Goal: Information Seeking & Learning: Check status

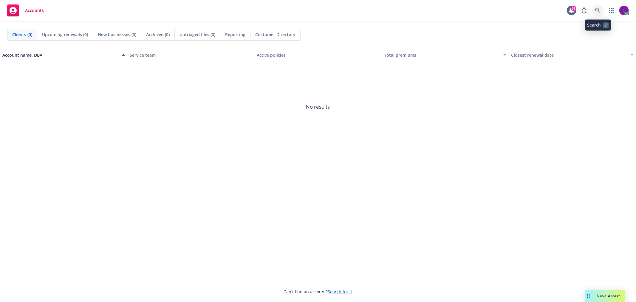
click at [594, 8] on link at bounding box center [597, 10] width 12 height 12
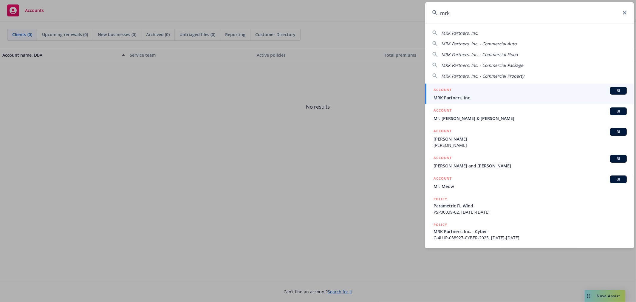
type input "mrk"
click at [492, 101] on link "ACCOUNT BI MRK Partners, Inc." at bounding box center [529, 93] width 209 height 21
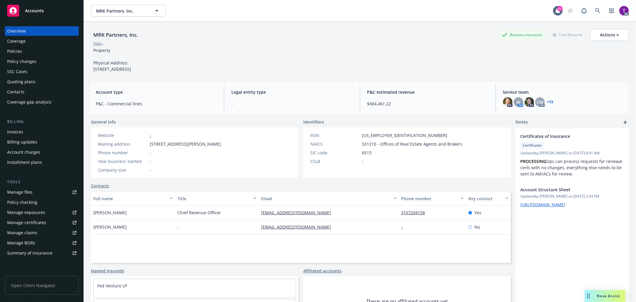
click at [40, 136] on div "Invoices" at bounding box center [41, 132] width 69 height 10
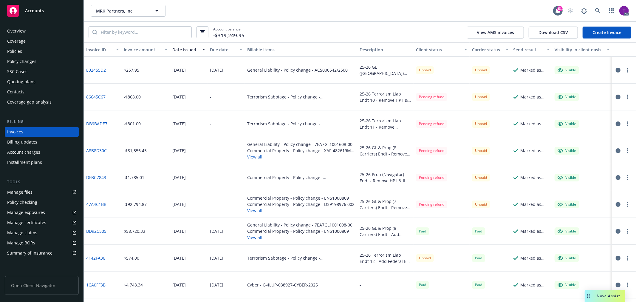
click at [147, 48] on div "Invoice amount" at bounding box center [142, 49] width 37 height 6
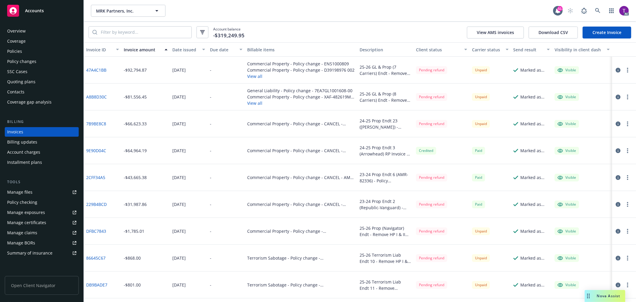
click at [94, 230] on link "DFBC7843" at bounding box center [96, 231] width 20 height 6
click at [134, 32] on input "search" at bounding box center [144, 32] width 94 height 11
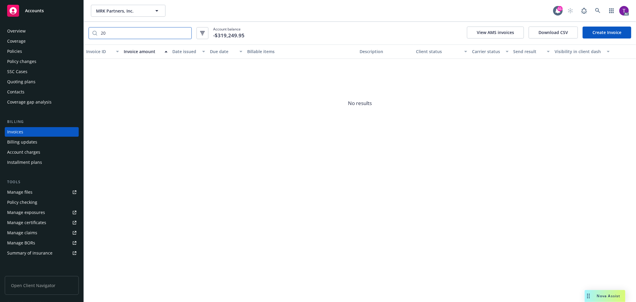
type input "2"
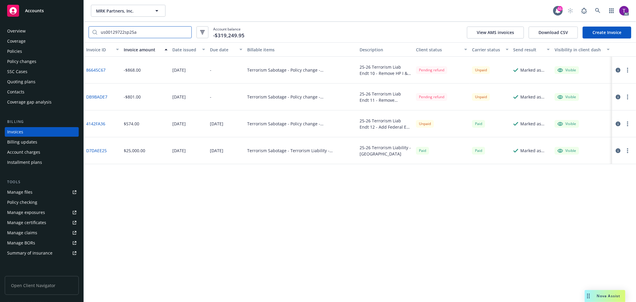
type input "us00129722sp25a"
click at [102, 69] on link "86645C67" at bounding box center [95, 70] width 19 height 6
click at [93, 122] on link "4142FA36" at bounding box center [95, 123] width 19 height 6
click at [184, 31] on input "us00129722sp25a" at bounding box center [144, 32] width 94 height 11
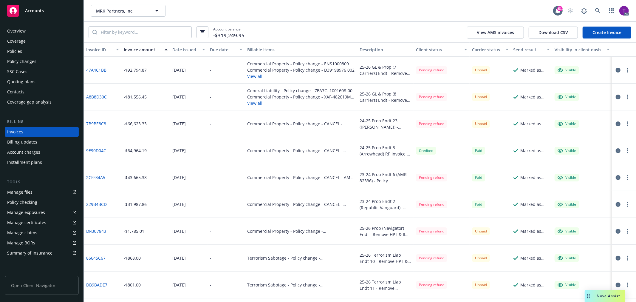
click at [28, 52] on div "Policies" at bounding box center [41, 51] width 69 height 10
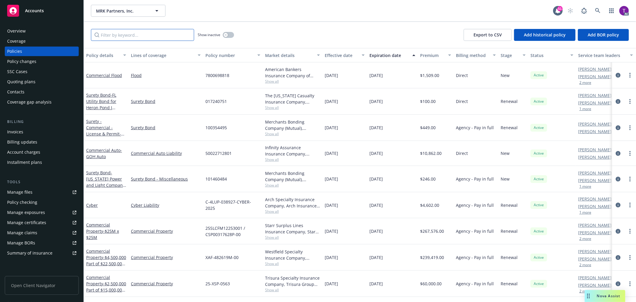
click at [117, 40] on input "Filter by keyword..." at bounding box center [142, 35] width 103 height 12
paste input "US00153951PR25A"
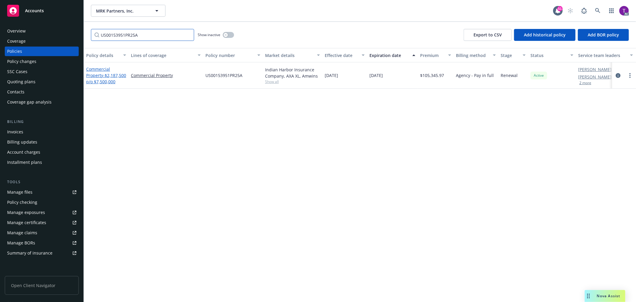
type input "US00153951PR25A"
click at [99, 73] on link "Commercial Property - $2,187,500 p/o $7,500,000" at bounding box center [106, 75] width 40 height 18
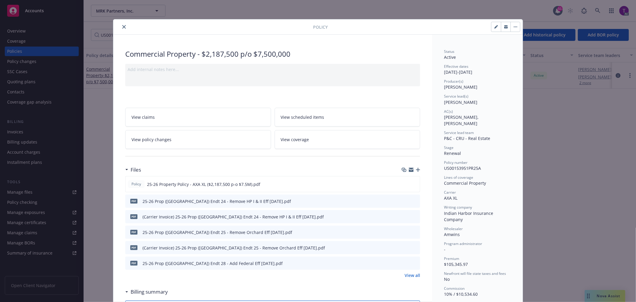
click at [411, 215] on icon "preview file" at bounding box center [413, 216] width 5 height 4
click at [411, 199] on icon "preview file" at bounding box center [413, 200] width 5 height 4
click at [413, 232] on icon "preview file" at bounding box center [413, 231] width 5 height 4
click at [411, 248] on icon "preview file" at bounding box center [413, 247] width 5 height 4
click at [122, 26] on icon "close" at bounding box center [124, 27] width 4 height 4
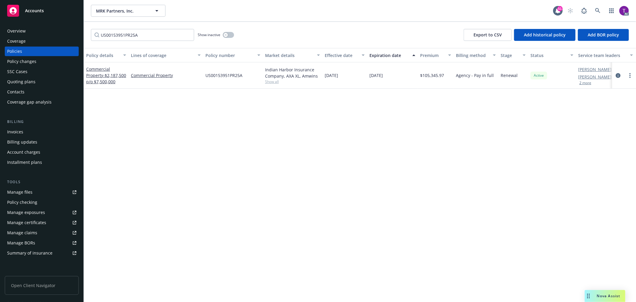
click at [20, 129] on div "Invoices" at bounding box center [15, 132] width 16 height 10
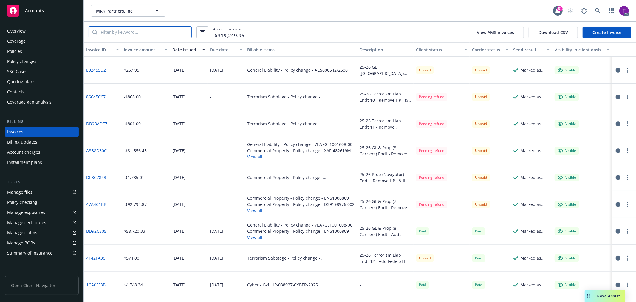
click at [121, 30] on input "search" at bounding box center [144, 32] width 94 height 11
paste input "US00153951PR25A"
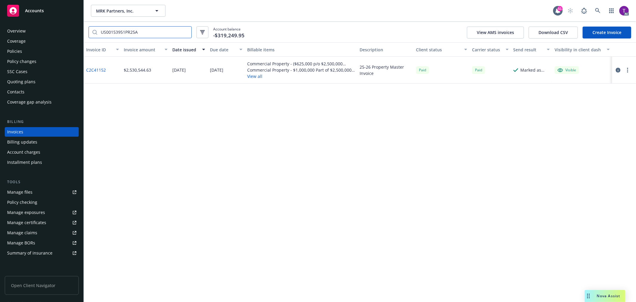
type input "US00153951PR25A"
drag, startPoint x: 140, startPoint y: 32, endPoint x: 72, endPoint y: 17, distance: 70.0
click at [72, 17] on div "Accounts Overview Coverage Policies Policy changes SSC Cases Quoting plans Cont…" at bounding box center [318, 151] width 636 height 302
click at [13, 129] on div "Invoices" at bounding box center [15, 132] width 16 height 10
click at [186, 33] on input "US00153951PR25A" at bounding box center [144, 32] width 94 height 11
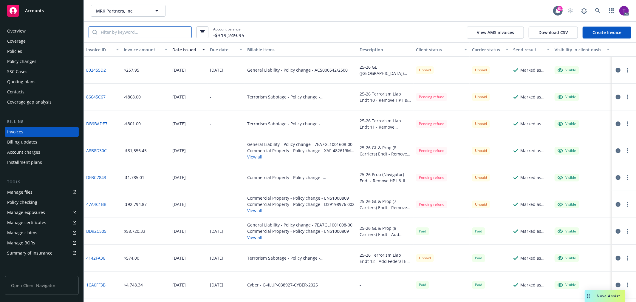
click at [160, 33] on input "search" at bounding box center [144, 32] width 94 height 11
click at [92, 124] on link "DB9BADE7" at bounding box center [96, 123] width 21 height 6
click at [153, 32] on input "search" at bounding box center [144, 32] width 94 height 11
paste input "US00129722SP25A"
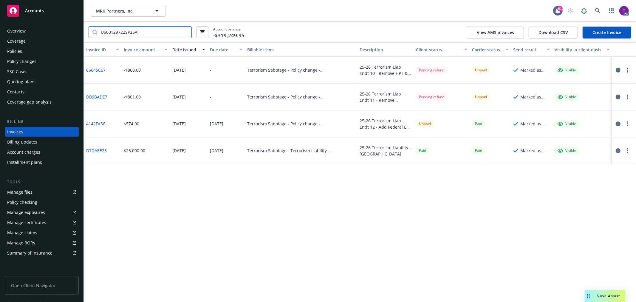
type input "US00129722SP25A"
drag, startPoint x: 109, startPoint y: 68, endPoint x: 85, endPoint y: 71, distance: 24.0
click at [85, 71] on div "86645C67" at bounding box center [103, 70] width 38 height 27
copy link "86645C67"
drag, startPoint x: 109, startPoint y: 97, endPoint x: 87, endPoint y: 96, distance: 22.4
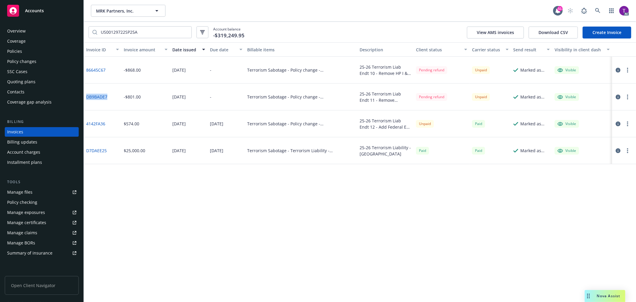
click at [87, 96] on div "DB9BADE7" at bounding box center [103, 96] width 38 height 27
copy link "DB9BADE7"
click at [616, 66] on div at bounding box center [622, 69] width 17 height 7
click at [616, 68] on icon "button" at bounding box center [617, 70] width 5 height 5
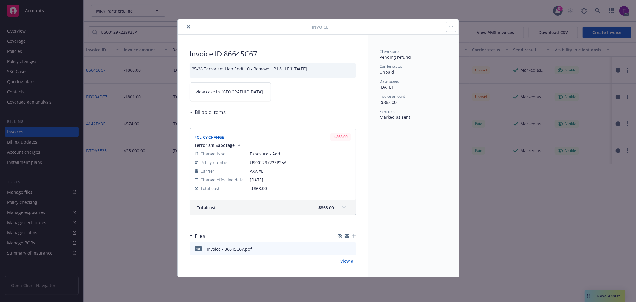
click at [207, 90] on span "View case in [GEOGRAPHIC_DATA]" at bounding box center [229, 91] width 67 height 6
click at [187, 25] on icon "close" at bounding box center [189, 27] width 4 height 4
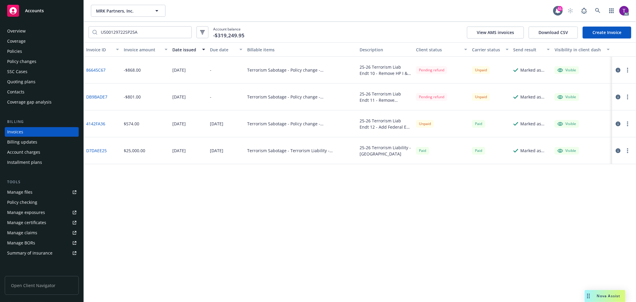
click at [617, 94] on icon "button" at bounding box center [617, 96] width 5 height 5
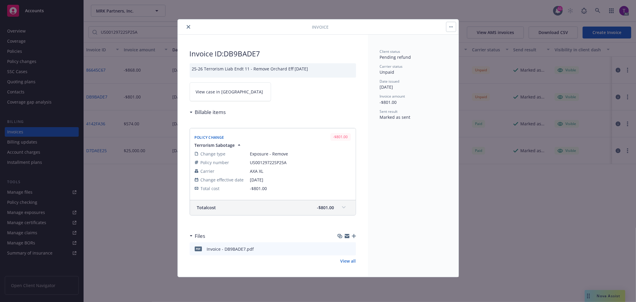
click at [217, 90] on span "View case in [GEOGRAPHIC_DATA]" at bounding box center [229, 91] width 67 height 6
click at [186, 23] on button "close" at bounding box center [188, 26] width 7 height 7
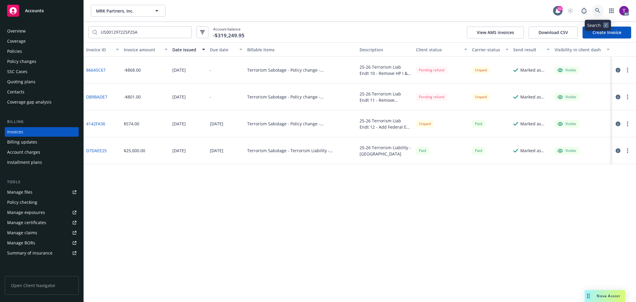
click at [600, 14] on link at bounding box center [597, 11] width 12 height 12
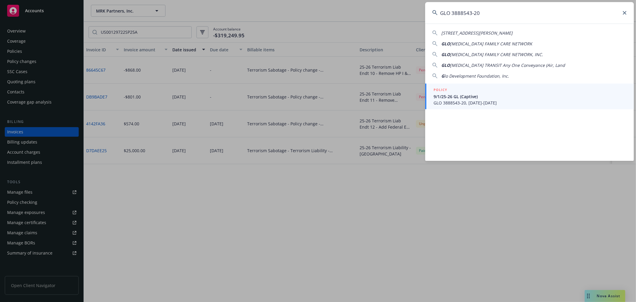
type input "GLO 3888543-20"
click at [469, 102] on span "GLO 3888543-20, [DATE]-[DATE]" at bounding box center [529, 103] width 193 height 6
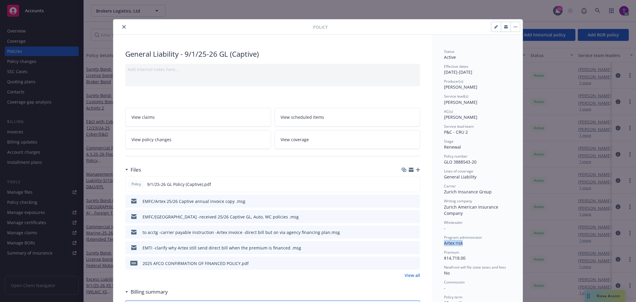
drag, startPoint x: 462, startPoint y: 243, endPoint x: 439, endPoint y: 246, distance: 22.8
copy span "Artex risk"
click at [591, 8] on div "Policy General Liability - 9/1/25-26 GL (Captive) Add internal notes here... Vi…" at bounding box center [318, 151] width 636 height 302
click at [599, 10] on div "Policy General Liability - 9/1/25-26 GL (Captive) Add internal notes here... Vi…" at bounding box center [318, 151] width 636 height 302
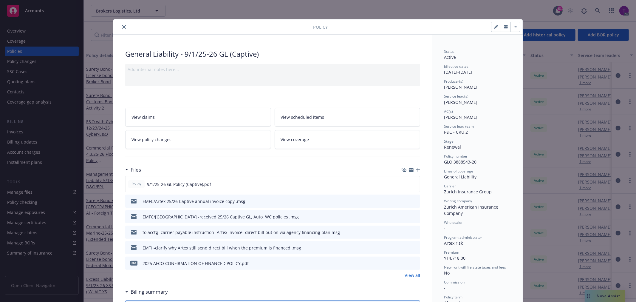
click at [123, 27] on icon "close" at bounding box center [124, 27] width 4 height 4
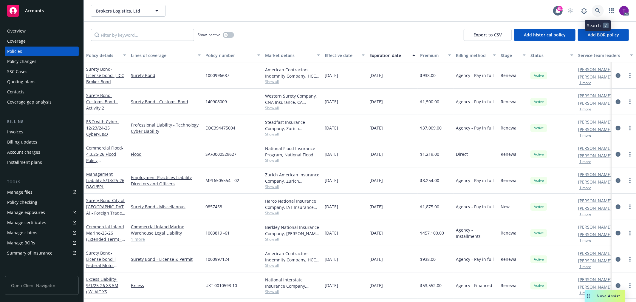
click at [599, 8] on icon at bounding box center [597, 10] width 5 height 5
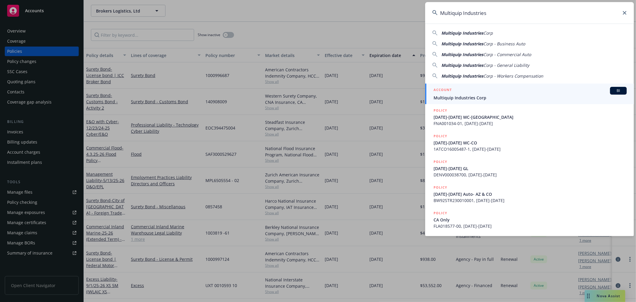
type input "Multiquip Industries"
click at [468, 89] on div "ACCOUNT BI" at bounding box center [529, 91] width 193 height 8
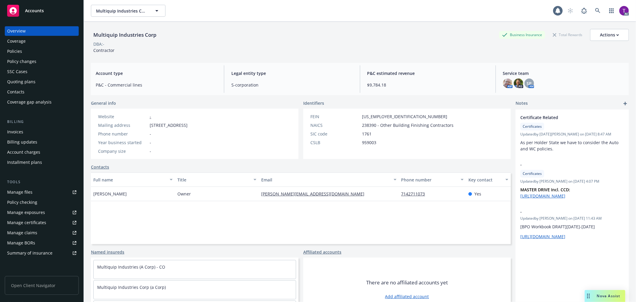
click at [37, 132] on div "Invoices" at bounding box center [41, 132] width 69 height 10
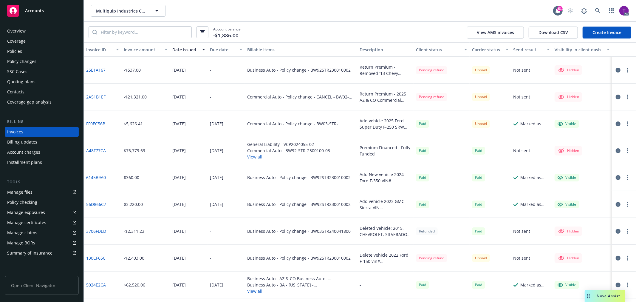
click at [136, 51] on div "Invoice amount" at bounding box center [142, 49] width 37 height 6
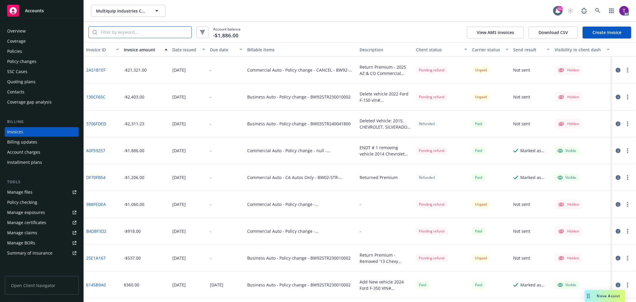
click at [140, 34] on input "search" at bounding box center [144, 32] width 94 height 11
paste input "BW03-STR-2500418-01"
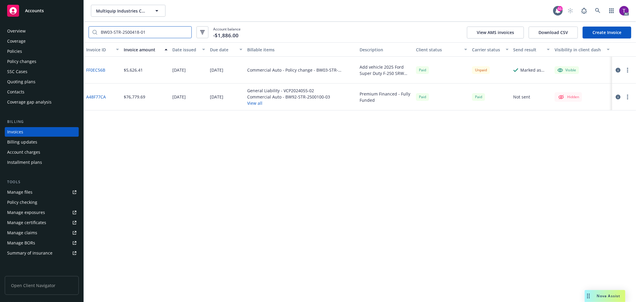
type input "BW03-STR-2500418-01"
click at [99, 69] on link "FF0EC56B" at bounding box center [95, 70] width 19 height 6
click at [185, 33] on input "BW03-STR-2500418-01" at bounding box center [144, 32] width 94 height 11
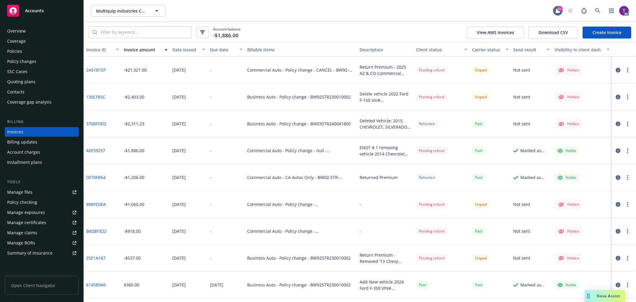
click at [18, 129] on div "Invoices" at bounding box center [15, 132] width 16 height 10
click at [156, 28] on input "search" at bounding box center [144, 32] width 94 height 11
paste input "BW03-STR-2500418-01"
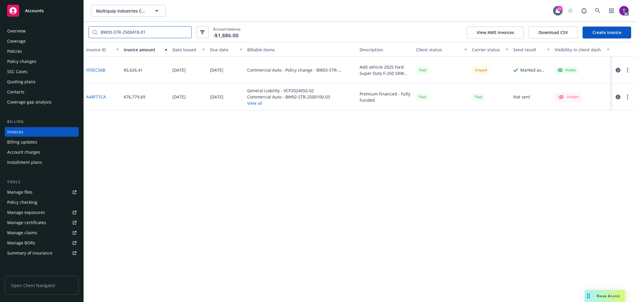
type input "BW03-STR-2500418-01"
click at [96, 67] on link "FF0EC56B" at bounding box center [95, 70] width 19 height 6
drag, startPoint x: 315, startPoint y: 71, endPoint x: 336, endPoint y: 72, distance: 21.2
click at [336, 72] on div "Commercial Auto - Policy change - BW03-STR-2500418-01" at bounding box center [301, 70] width 108 height 6
click at [16, 28] on div "Overview" at bounding box center [16, 31] width 18 height 10
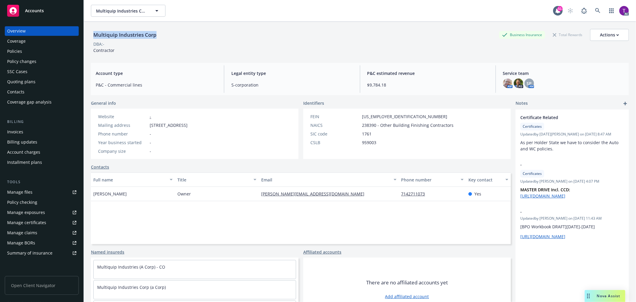
drag, startPoint x: 153, startPoint y: 35, endPoint x: 89, endPoint y: 32, distance: 63.8
click at [89, 32] on div "Multiquip Industries Corp Business Insurance Total Rewards Actions DBA: - Contr…" at bounding box center [360, 173] width 552 height 302
copy div "Multiquip Industries Corp"
click at [151, 125] on span "[STREET_ADDRESS]" at bounding box center [169, 125] width 38 height 6
drag, startPoint x: 148, startPoint y: 124, endPoint x: 188, endPoint y: 121, distance: 40.3
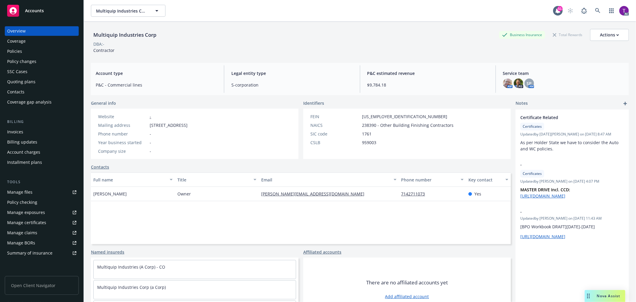
click at [188, 121] on div "Website - Mailing address [STREET_ADDRESS] Phone number - Year business started…" at bounding box center [143, 133] width 94 height 41
copy div "[STREET_ADDRESS]"
click at [187, 122] on span "[STREET_ADDRESS]" at bounding box center [169, 125] width 38 height 6
copy span "80125"
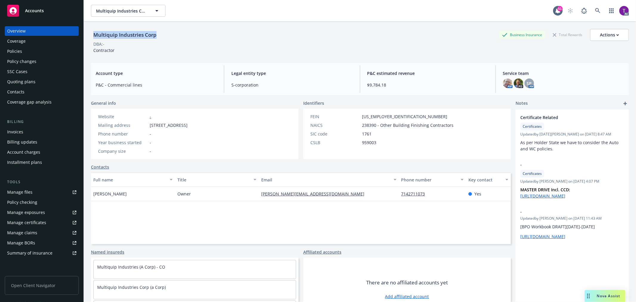
drag, startPoint x: 155, startPoint y: 34, endPoint x: 94, endPoint y: 33, distance: 61.1
click at [94, 33] on div "Multiquip Industries Corp" at bounding box center [125, 35] width 68 height 8
copy div "Multiquip Industries Corp"
drag, startPoint x: 147, startPoint y: 124, endPoint x: 189, endPoint y: 125, distance: 41.7
click at [189, 125] on div "Mailing address [STREET_ADDRESS]" at bounding box center [143, 125] width 94 height 6
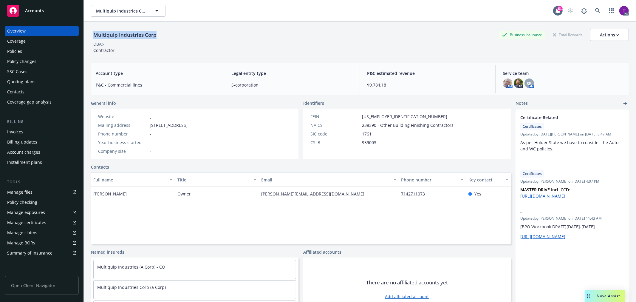
copy div "[STREET_ADDRESS]"
click at [187, 124] on span "[STREET_ADDRESS]" at bounding box center [169, 125] width 38 height 6
copy span "80125"
click at [19, 130] on div "Invoices" at bounding box center [15, 132] width 16 height 10
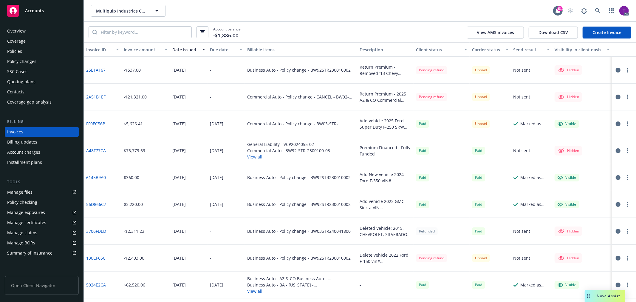
click at [130, 49] on div "Invoice amount" at bounding box center [142, 49] width 37 height 6
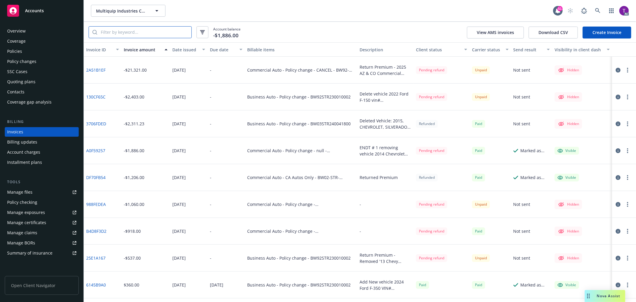
click at [134, 31] on input "search" at bounding box center [144, 32] width 94 height 11
paste input "BW03-STR-2500418-01"
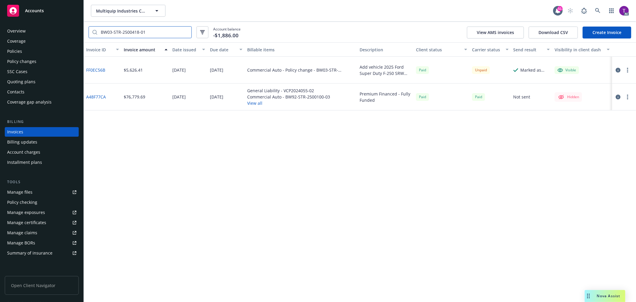
type input "BW03-STR-2500418-01"
click at [22, 131] on div "Invoices" at bounding box center [15, 132] width 16 height 10
click at [186, 33] on input "BW03-STR-2500418-01" at bounding box center [144, 32] width 94 height 11
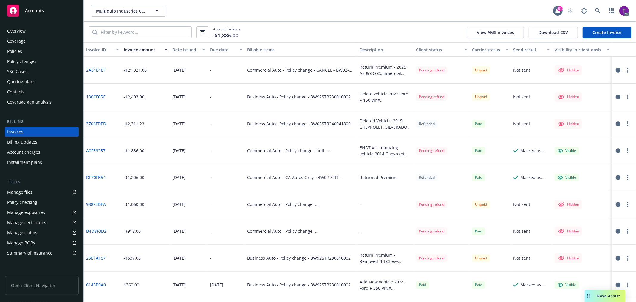
click at [615, 229] on icon "button" at bounding box center [617, 231] width 5 height 5
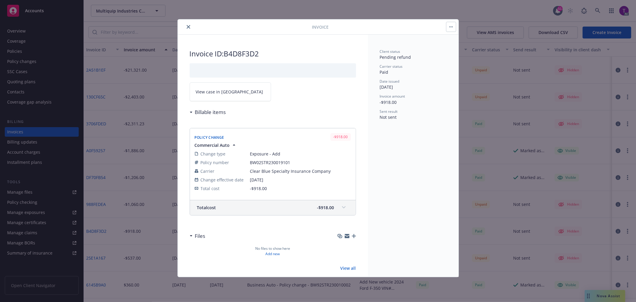
click at [227, 88] on link "View case in [GEOGRAPHIC_DATA]" at bounding box center [229, 91] width 81 height 19
click at [187, 28] on icon "close" at bounding box center [189, 27] width 4 height 4
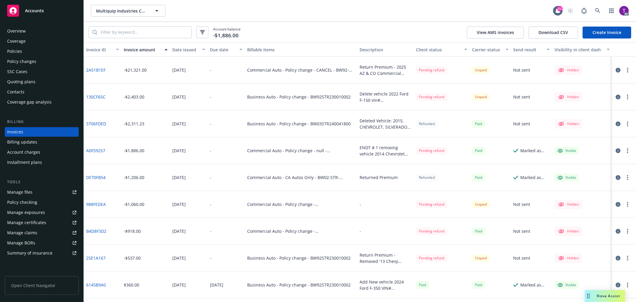
click at [615, 203] on icon "button" at bounding box center [617, 204] width 5 height 5
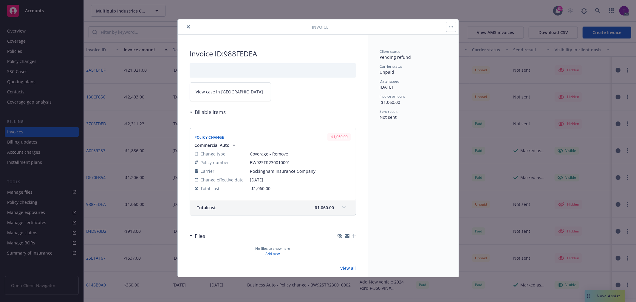
click at [207, 88] on span "View case in [GEOGRAPHIC_DATA]" at bounding box center [229, 91] width 67 height 6
click at [187, 27] on icon "close" at bounding box center [189, 27] width 4 height 4
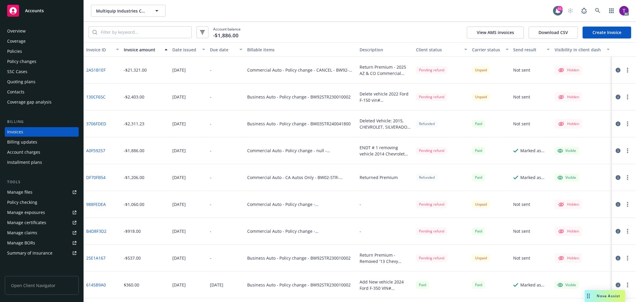
click at [615, 256] on icon "button" at bounding box center [617, 257] width 5 height 5
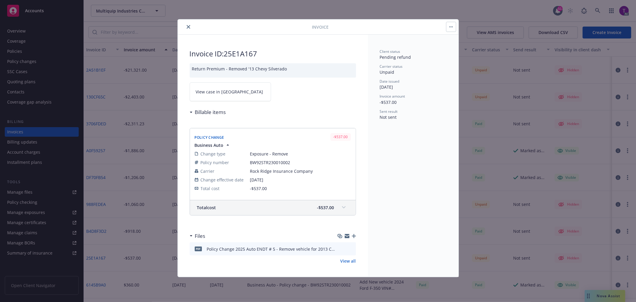
click at [216, 91] on span "View case in [GEOGRAPHIC_DATA]" at bounding box center [229, 91] width 67 height 6
click at [188, 25] on icon "close" at bounding box center [189, 27] width 4 height 4
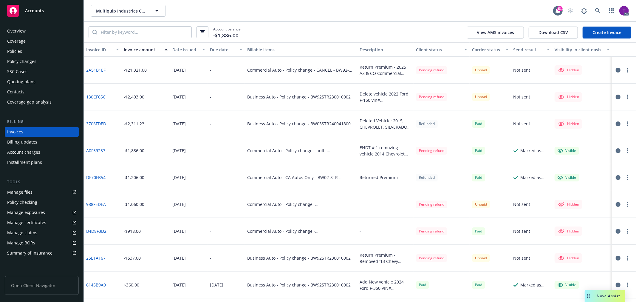
click at [615, 70] on icon "button" at bounding box center [617, 70] width 5 height 5
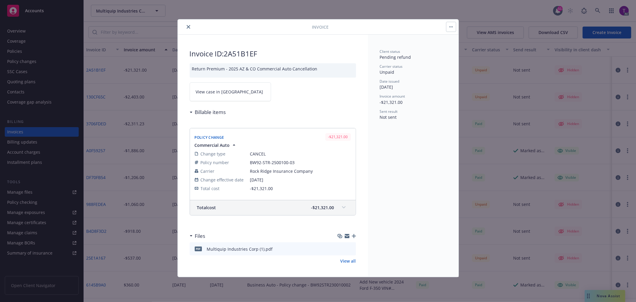
click at [221, 96] on link "View case in [GEOGRAPHIC_DATA]" at bounding box center [229, 91] width 81 height 19
click at [187, 27] on icon "close" at bounding box center [189, 27] width 4 height 4
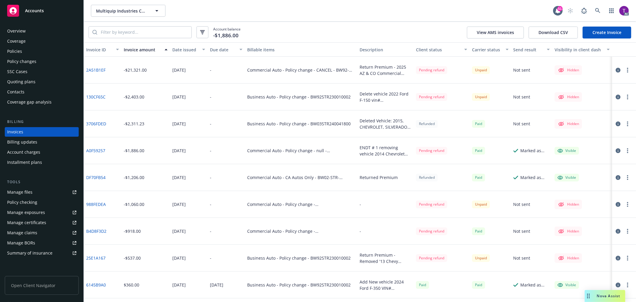
click at [614, 177] on button "button" at bounding box center [617, 177] width 7 height 7
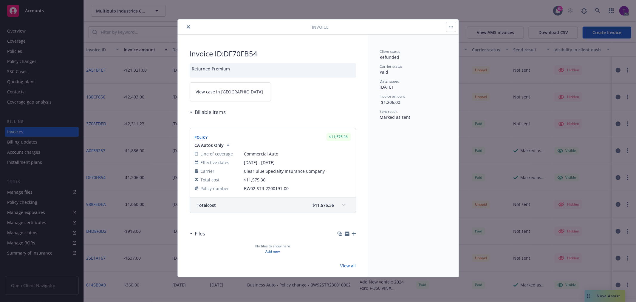
click at [219, 93] on span "View case in [GEOGRAPHIC_DATA]" at bounding box center [229, 91] width 67 height 6
click at [187, 26] on icon "close" at bounding box center [189, 27] width 4 height 4
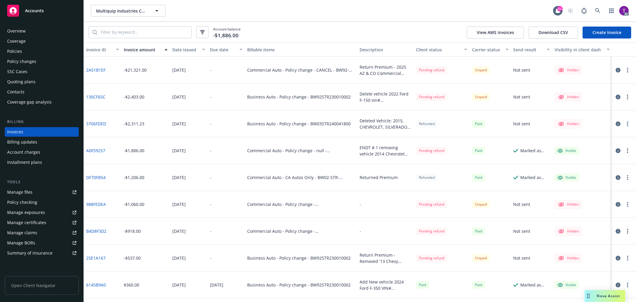
click at [615, 231] on icon "button" at bounding box center [617, 231] width 5 height 5
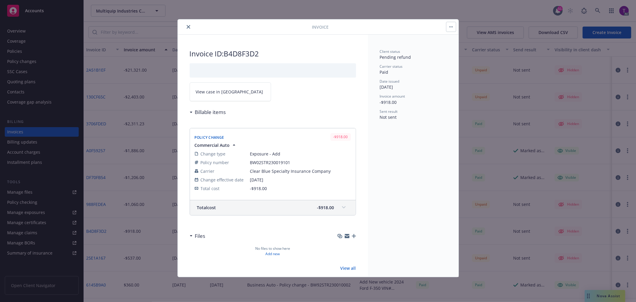
click at [215, 91] on span "View case in [GEOGRAPHIC_DATA]" at bounding box center [229, 91] width 67 height 6
click at [188, 27] on icon "close" at bounding box center [189, 27] width 4 height 4
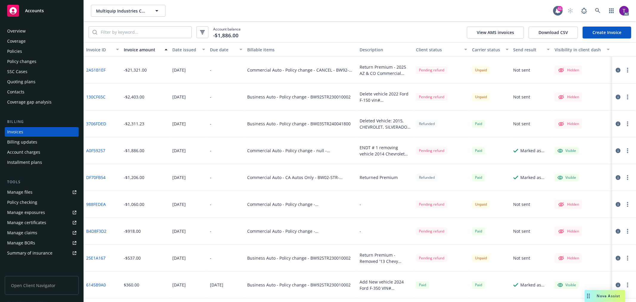
click at [615, 230] on icon "button" at bounding box center [617, 231] width 5 height 5
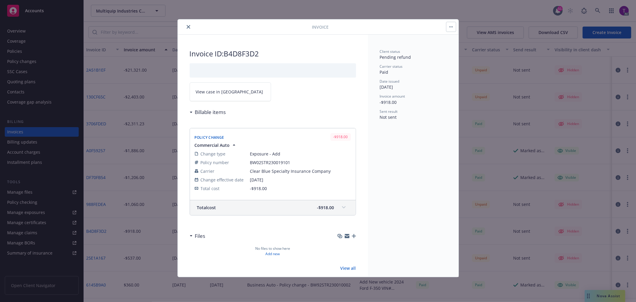
click at [215, 94] on span "View case in [GEOGRAPHIC_DATA]" at bounding box center [229, 91] width 67 height 6
click at [187, 27] on icon "close" at bounding box center [189, 27] width 4 height 4
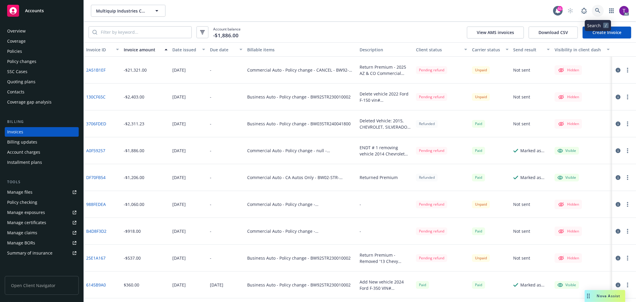
click at [595, 10] on icon at bounding box center [597, 10] width 5 height 5
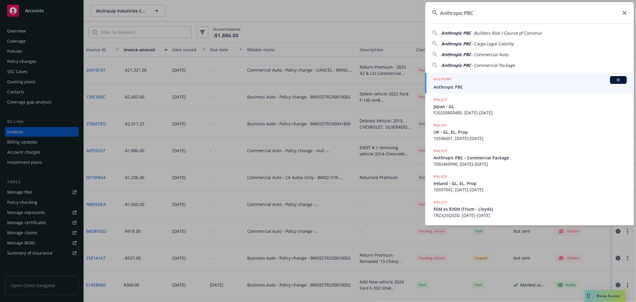
type input "Anthropic PBC"
click at [481, 83] on div "ACCOUNT BI" at bounding box center [529, 80] width 193 height 8
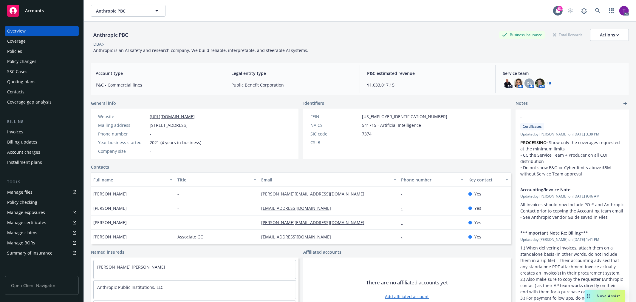
click at [18, 132] on div "Invoices" at bounding box center [15, 132] width 16 height 10
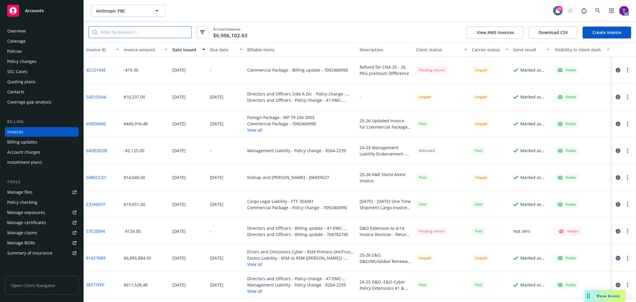
click at [136, 30] on input "search" at bounding box center [144, 32] width 94 height 11
paste input "IEDRNA20486"
type input "IEDRNA20486"
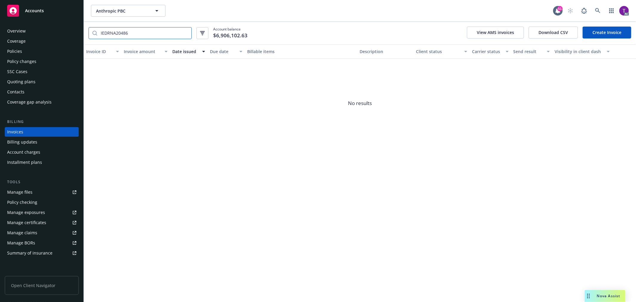
click at [184, 32] on input "IEDRNA20486" at bounding box center [144, 32] width 94 height 11
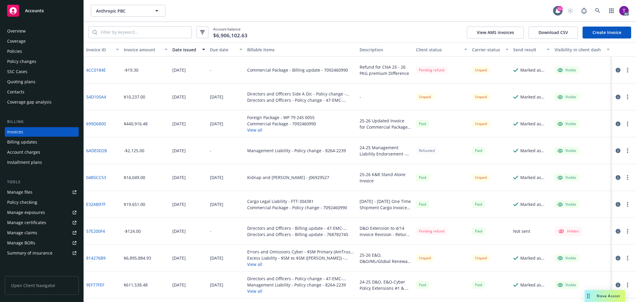
click at [332, 36] on div "Account balance $6,906,102.63 View AMS invoices Download CSV Create Invoice" at bounding box center [360, 32] width 552 height 21
click at [94, 254] on link "814276B9" at bounding box center [95, 257] width 19 height 6
click at [598, 10] on icon at bounding box center [597, 10] width 5 height 5
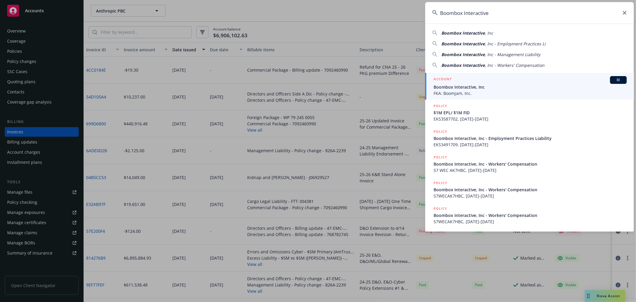
type input "Boombox Interactive"
click at [467, 84] on span "Boombox Interactive, Inc" at bounding box center [529, 87] width 193 height 6
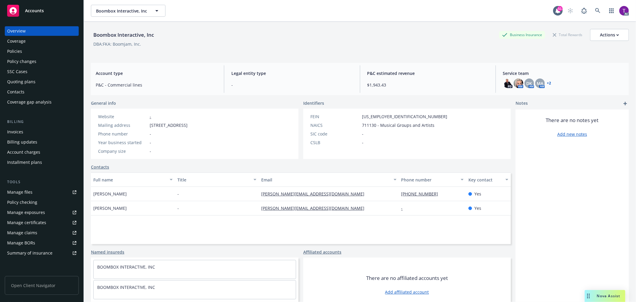
click at [13, 128] on div "Invoices" at bounding box center [15, 132] width 16 height 10
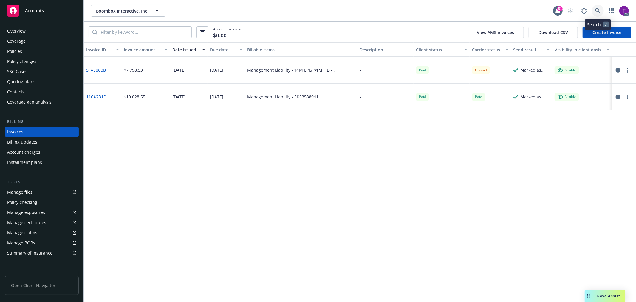
click at [601, 10] on link at bounding box center [597, 11] width 12 height 12
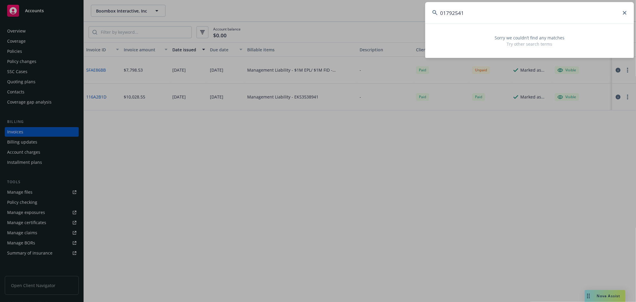
click at [471, 13] on input "01792541" at bounding box center [529, 12] width 209 height 21
drag, startPoint x: 477, startPoint y: 14, endPoint x: 350, endPoint y: -14, distance: 129.5
click at [350, 0] on html "Accounts Overview Coverage Policies Policy changes SSC Cases Quoting plans Cont…" at bounding box center [318, 151] width 636 height 302
paste input "[PERSON_NAME]"
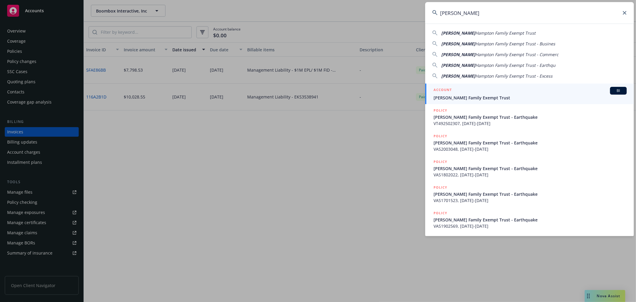
type input "[PERSON_NAME]"
click at [525, 92] on div "ACCOUNT BI" at bounding box center [529, 91] width 193 height 8
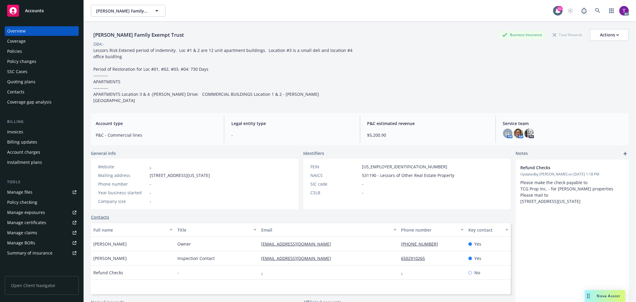
click at [33, 133] on div "Invoices" at bounding box center [41, 132] width 69 height 10
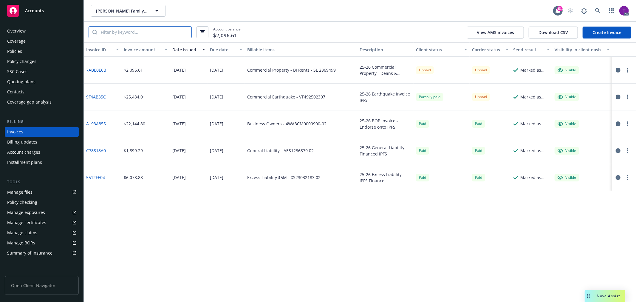
click at [150, 35] on input "search" at bounding box center [144, 32] width 94 height 11
paste input "4WA3CM0000900-02"
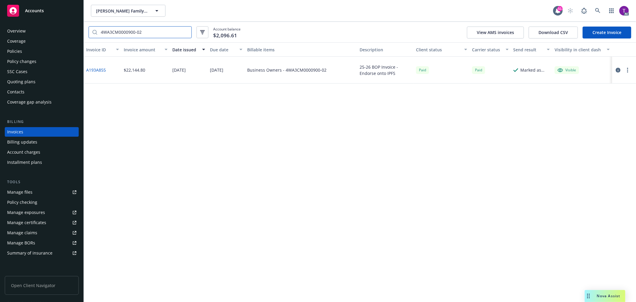
type input "4WA3CM0000900-02"
click at [102, 69] on link "A193A855" at bounding box center [96, 70] width 20 height 6
click at [20, 48] on div "Policies" at bounding box center [14, 51] width 15 height 10
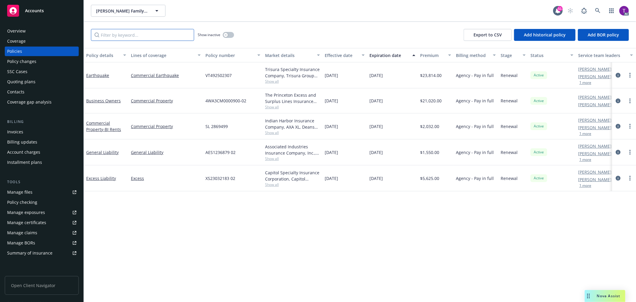
click at [144, 32] on input "Filter by keyword..." at bounding box center [142, 35] width 103 height 12
paste input "VT492502307"
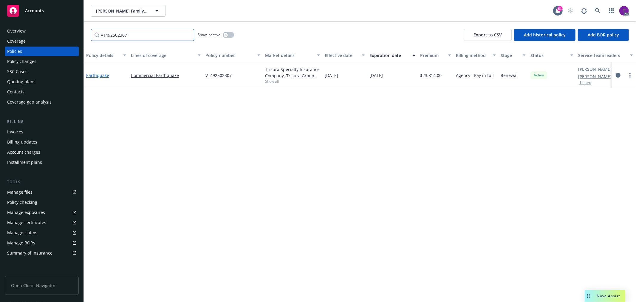
type input "VT492502307"
click at [105, 75] on link "Earthquake" at bounding box center [97, 75] width 23 height 6
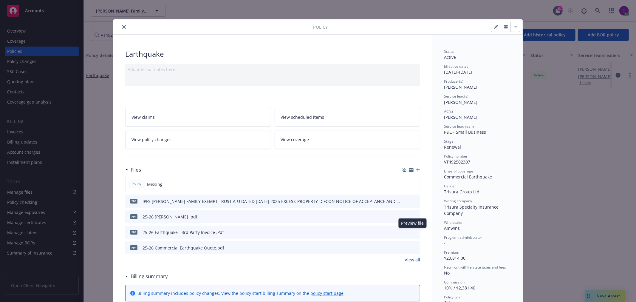
click at [413, 231] on icon "preview file" at bounding box center [413, 231] width 5 height 4
click at [122, 28] on icon "close" at bounding box center [124, 27] width 4 height 4
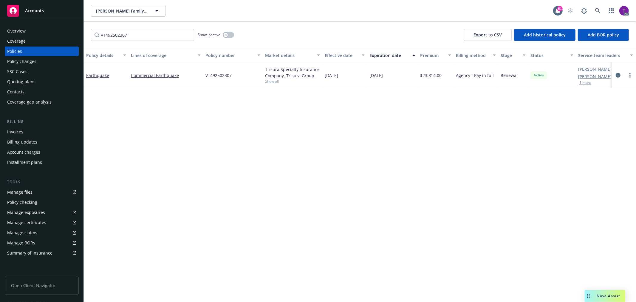
click at [6, 137] on link "Billing updates" at bounding box center [42, 142] width 74 height 10
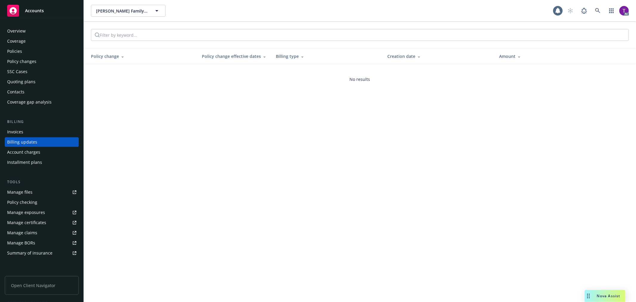
click at [11, 133] on div "Invoices" at bounding box center [15, 132] width 16 height 10
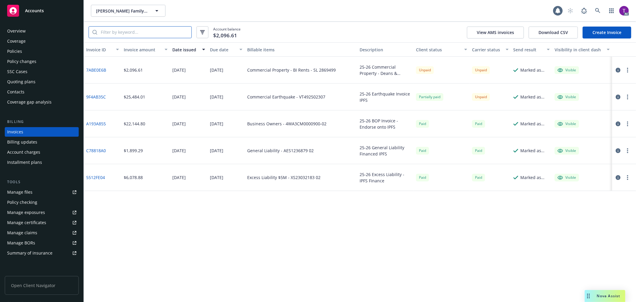
click at [113, 33] on input "search" at bounding box center [144, 32] width 94 height 11
paste input "VT492502307"
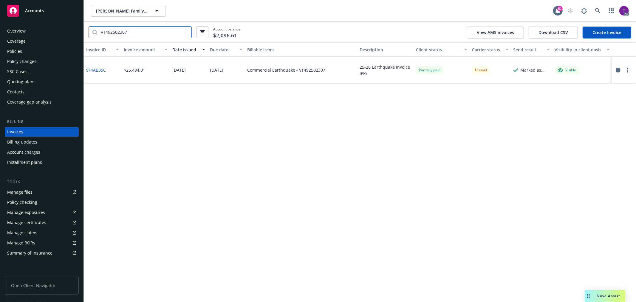
type input "VT492502307"
drag, startPoint x: 108, startPoint y: 71, endPoint x: 86, endPoint y: 72, distance: 23.0
click at [86, 72] on div "9F4AB35C" at bounding box center [103, 70] width 38 height 27
copy link "9F4AB35C"
click at [617, 69] on icon "button" at bounding box center [617, 70] width 5 height 5
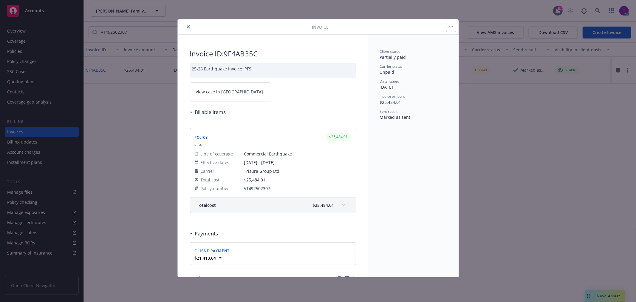
click at [225, 97] on link "View case in [GEOGRAPHIC_DATA]" at bounding box center [229, 91] width 81 height 19
click at [185, 28] on button "close" at bounding box center [188, 26] width 7 height 7
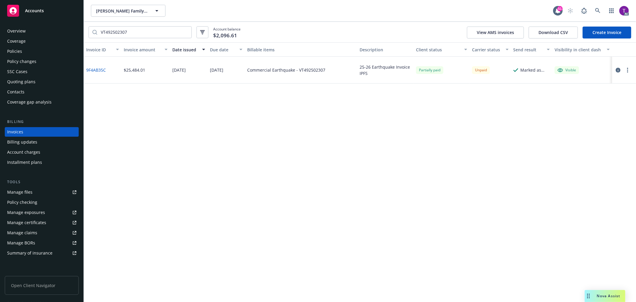
click at [25, 190] on div "Manage files" at bounding box center [19, 192] width 25 height 10
click at [35, 29] on div "Overview" at bounding box center [41, 31] width 69 height 10
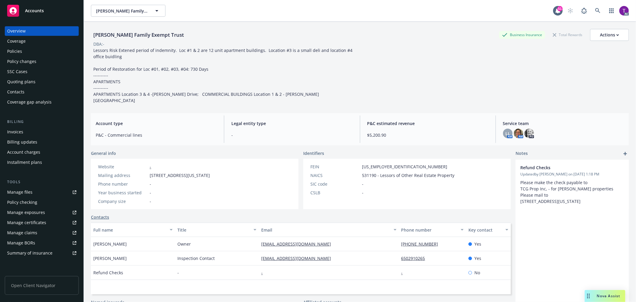
click at [38, 130] on div "Invoices" at bounding box center [41, 132] width 69 height 10
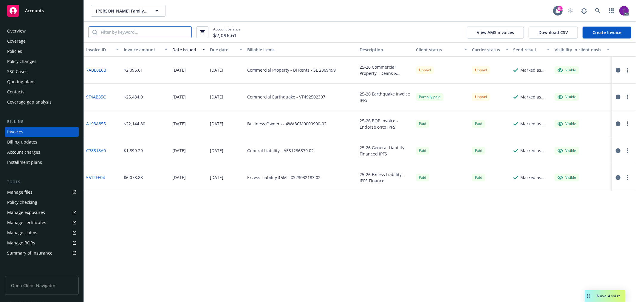
click at [160, 34] on input "search" at bounding box center [144, 32] width 94 height 11
paste input "AES1236879 02"
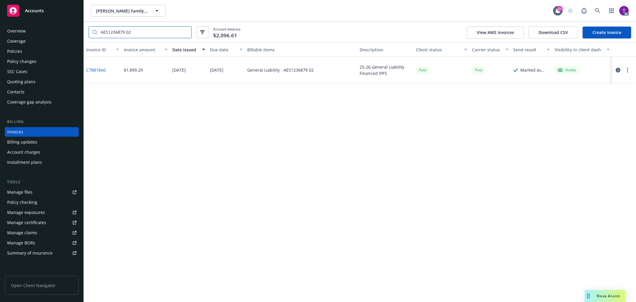
drag, startPoint x: 135, startPoint y: 32, endPoint x: 76, endPoint y: 24, distance: 59.6
click at [76, 24] on div "Accounts Overview Coverage Policies Policy changes SSC Cases Quoting plans Cont…" at bounding box center [318, 151] width 636 height 302
paste input "XS23032183"
type input "XS23032183 02"
click at [184, 31] on input "XS23032183 02" at bounding box center [144, 32] width 94 height 11
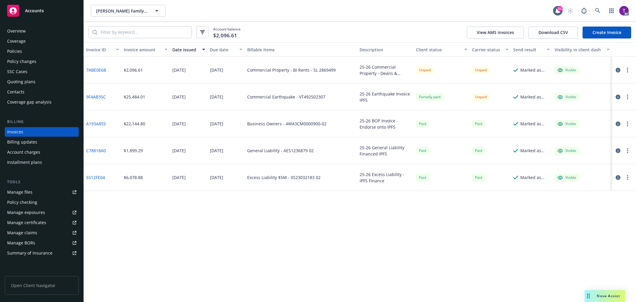
click at [34, 55] on div "Policies" at bounding box center [41, 51] width 69 height 10
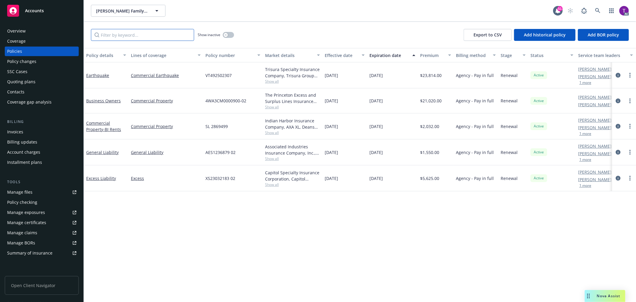
click at [112, 34] on input "Filter by keyword..." at bounding box center [142, 35] width 103 height 12
paste input "VT492502307"
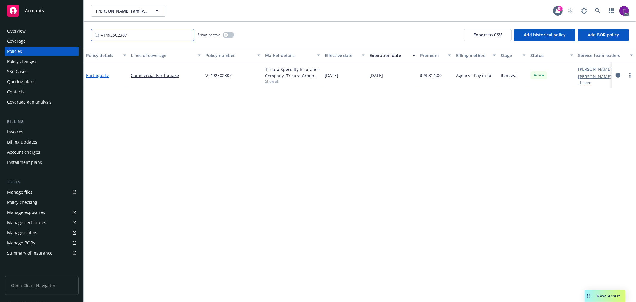
type input "VT492502307"
click at [86, 76] on link "Earthquake" at bounding box center [97, 75] width 23 height 6
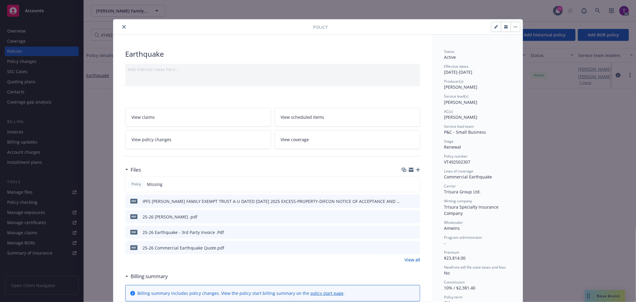
click at [411, 229] on button "preview file" at bounding box center [414, 231] width 7 height 5
click at [122, 26] on icon "close" at bounding box center [124, 27] width 4 height 4
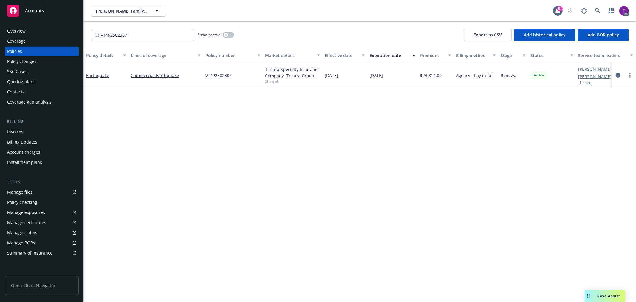
click at [26, 130] on div "Invoices" at bounding box center [41, 132] width 69 height 10
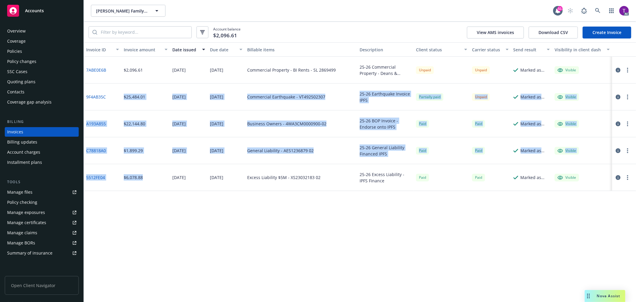
drag, startPoint x: 153, startPoint y: 182, endPoint x: 122, endPoint y: 98, distance: 89.8
click at [122, 98] on div "7ABE0E6B $2,096.61 [DATE] [DATE] Commercial Property - BI Rents - SL 2869499 25…" at bounding box center [360, 124] width 552 height 134
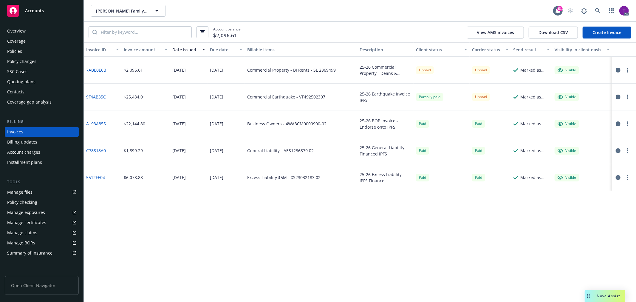
click at [182, 258] on div "Invoice ID Invoice amount Date issued Due date Billable items Description Clien…" at bounding box center [360, 171] width 552 height 259
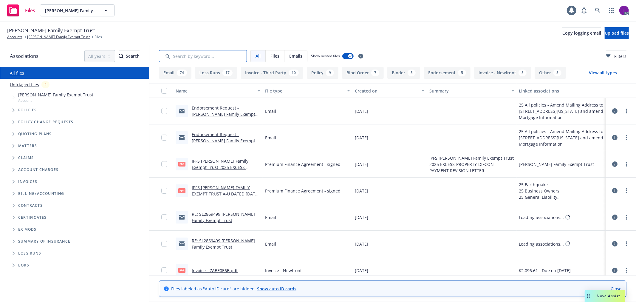
click at [169, 52] on input "Search by keyword..." at bounding box center [203, 56] width 88 height 12
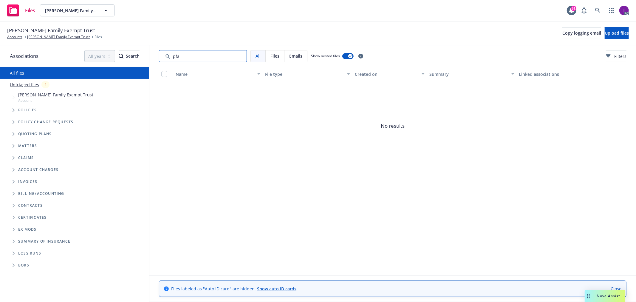
type input "pfa"
